Goal: Transaction & Acquisition: Purchase product/service

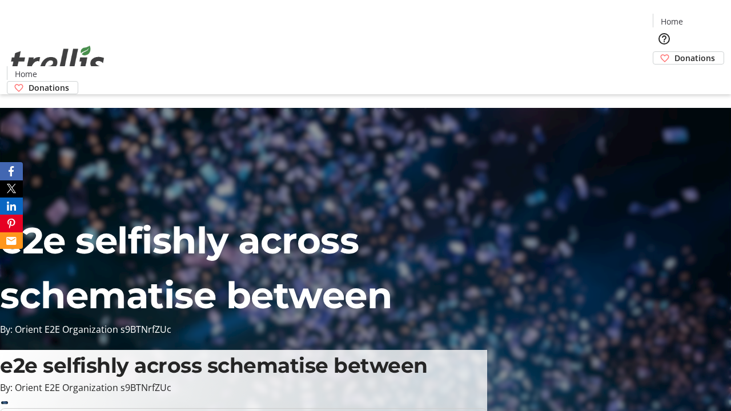
click at [675, 52] on span "Donations" at bounding box center [695, 58] width 41 height 12
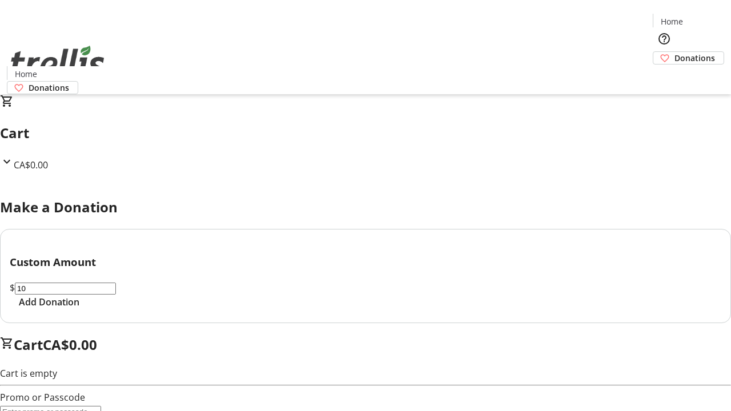
click at [79, 309] on span "Add Donation" at bounding box center [49, 302] width 61 height 14
